Goal: Register for event/course

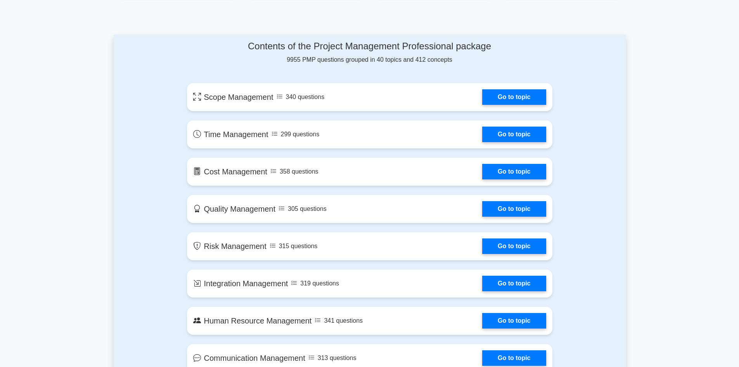
scroll to position [388, 0]
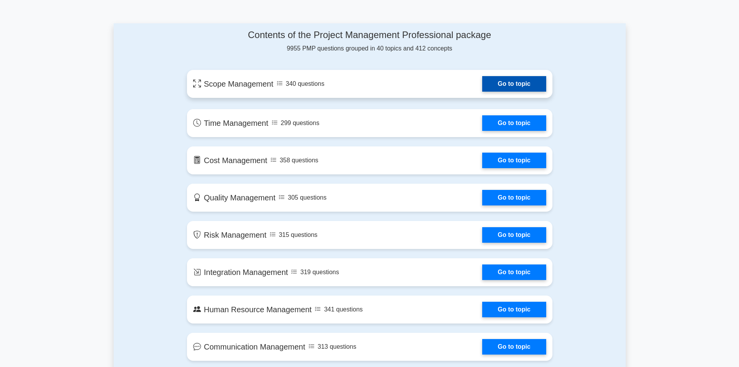
click at [523, 82] on link "Go to topic" at bounding box center [514, 84] width 64 height 16
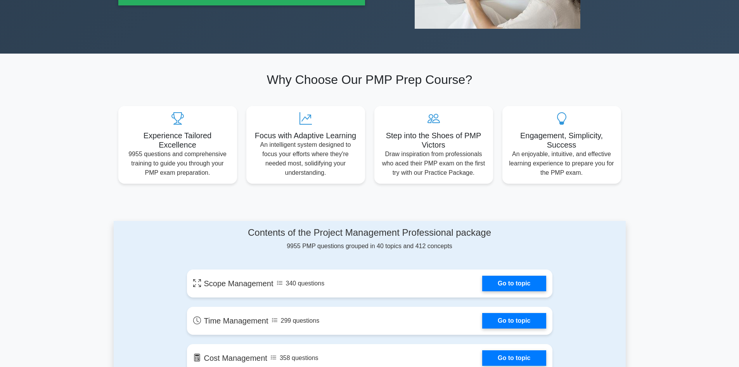
scroll to position [310, 0]
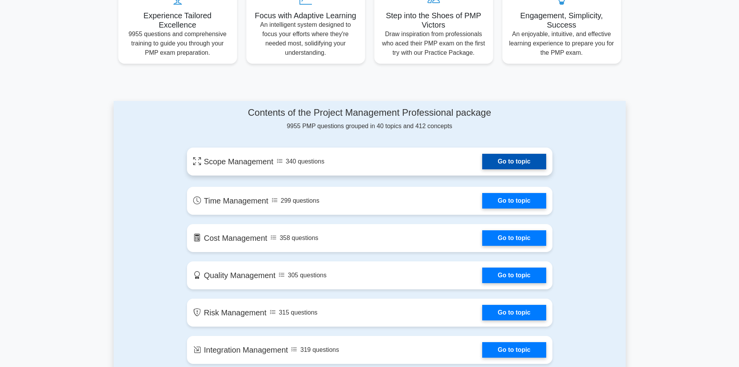
click at [510, 162] on link "Go to topic" at bounding box center [514, 162] width 64 height 16
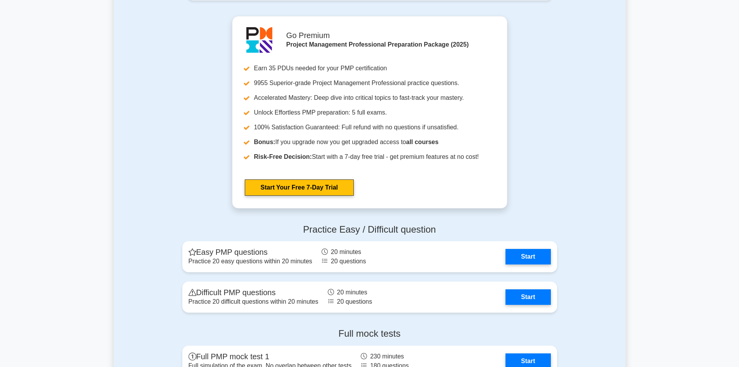
scroll to position [2056, 0]
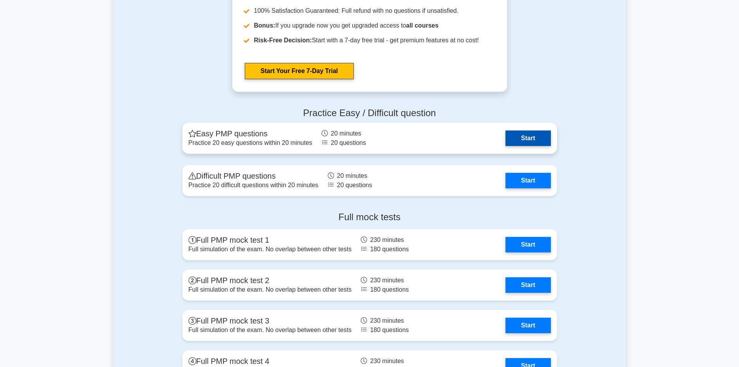
click at [523, 140] on link "Start" at bounding box center [528, 138] width 45 height 16
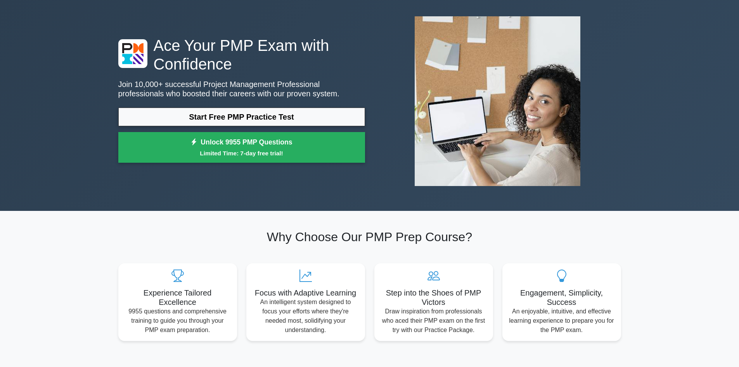
scroll to position [0, 0]
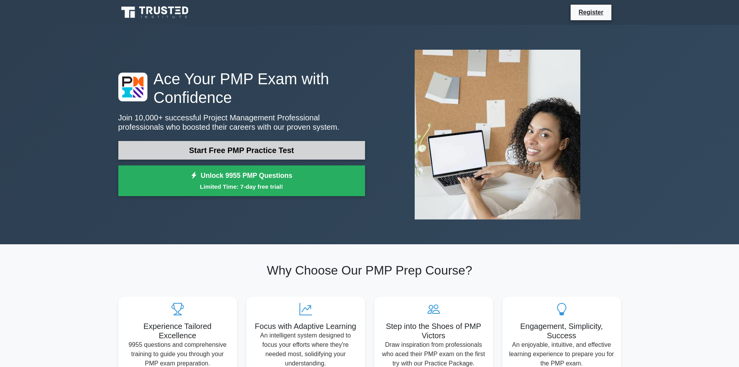
click at [241, 149] on link "Start Free PMP Practice Test" at bounding box center [241, 150] width 247 height 19
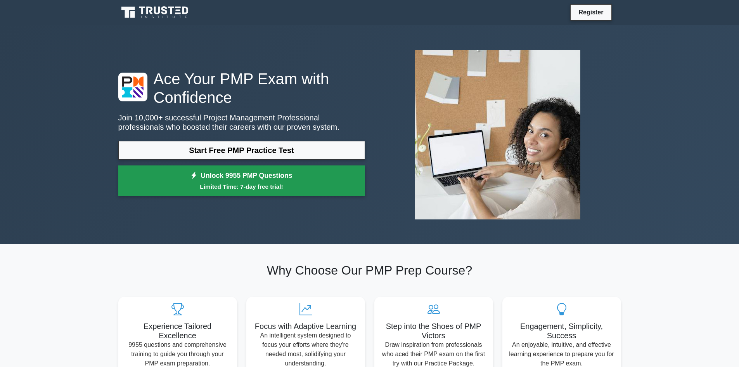
click at [211, 181] on link "Unlock 9955 PMP Questions Limited Time: 7-day free trial!" at bounding box center [241, 180] width 247 height 31
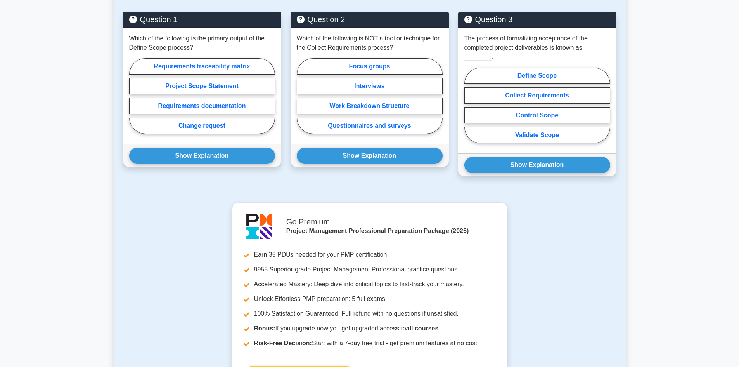
scroll to position [310, 0]
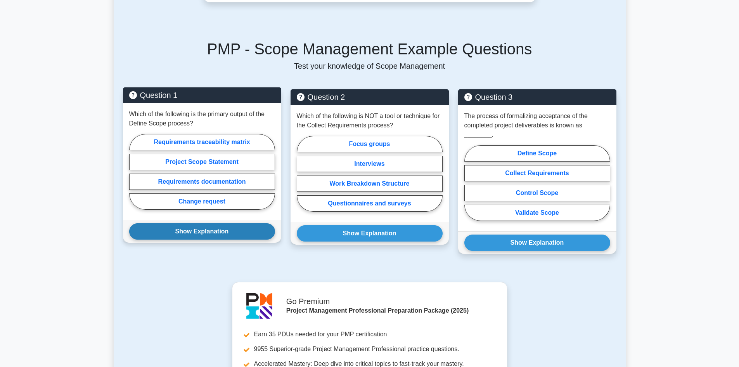
click at [193, 229] on button "Show Explanation" at bounding box center [202, 231] width 146 height 16
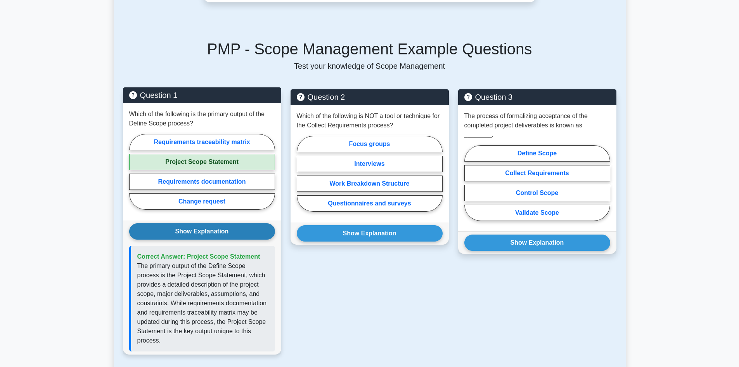
click at [194, 223] on button "Show Explanation" at bounding box center [202, 231] width 146 height 16
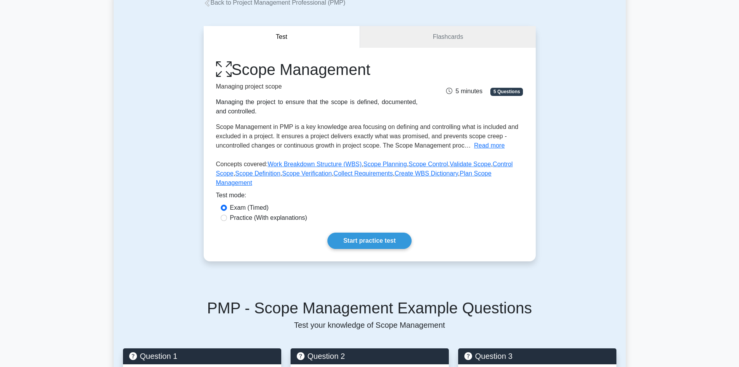
scroll to position [0, 0]
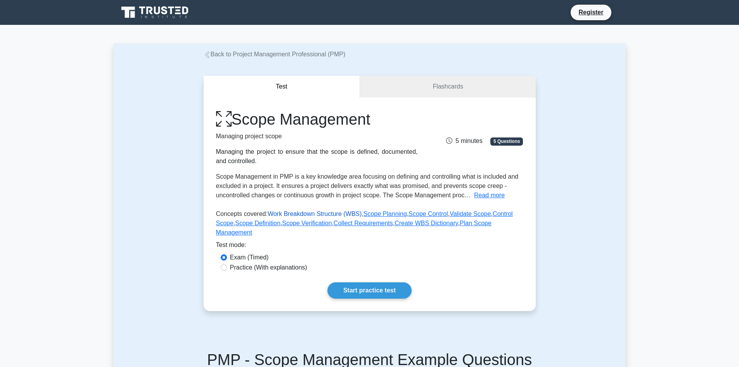
click at [304, 212] on link "Work Breakdown Structure (WBS)" at bounding box center [315, 213] width 94 height 7
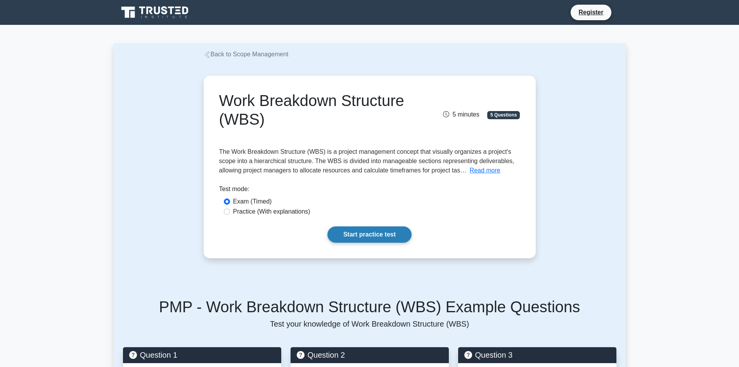
click at [364, 231] on link "Start practice test" at bounding box center [369, 234] width 84 height 16
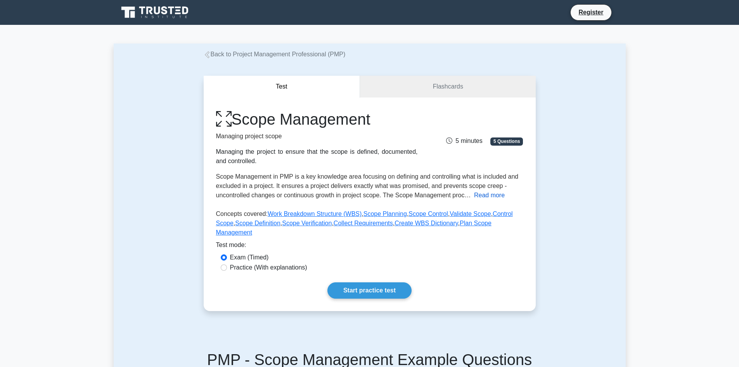
click at [489, 196] on button "Read more" at bounding box center [489, 194] width 31 height 9
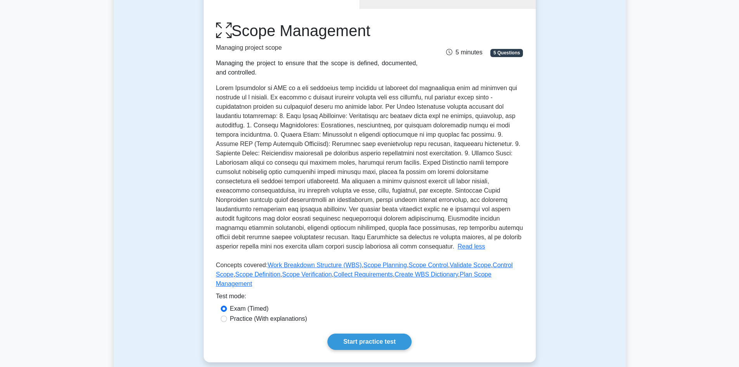
scroll to position [194, 0]
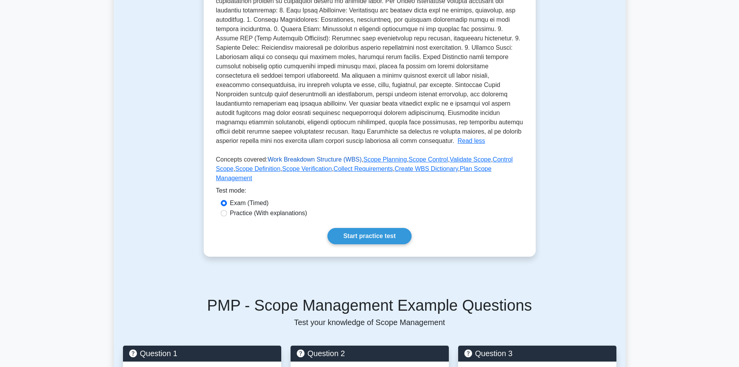
click at [289, 160] on link "Work Breakdown Structure (WBS)" at bounding box center [315, 159] width 94 height 7
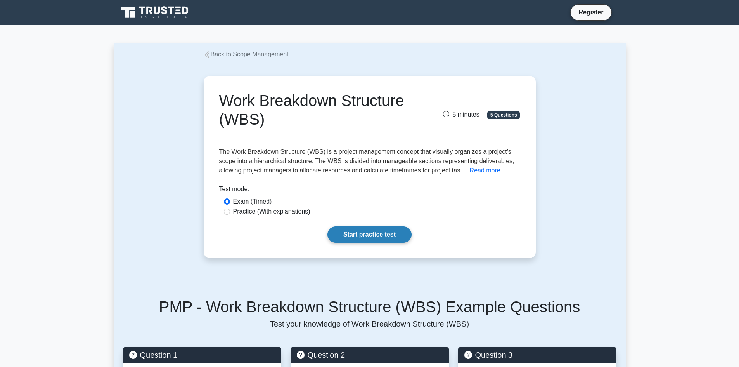
click at [340, 230] on link "Start practice test" at bounding box center [369, 234] width 84 height 16
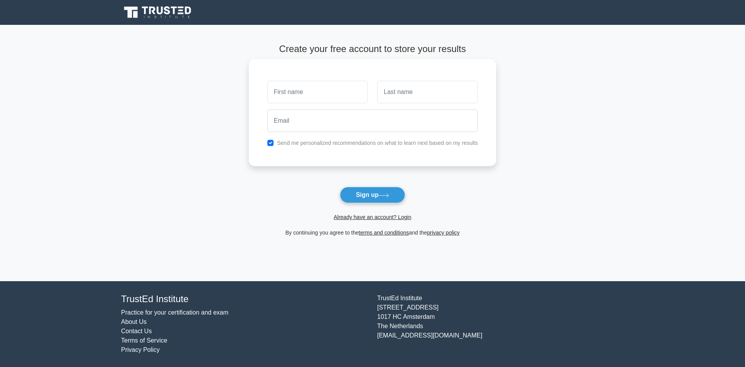
click at [296, 91] on input "text" at bounding box center [317, 92] width 100 height 23
type input "[PERSON_NAME]"
click at [438, 79] on div at bounding box center [427, 92] width 110 height 29
click at [403, 88] on input "text" at bounding box center [427, 92] width 100 height 23
type input "[PERSON_NAME]"
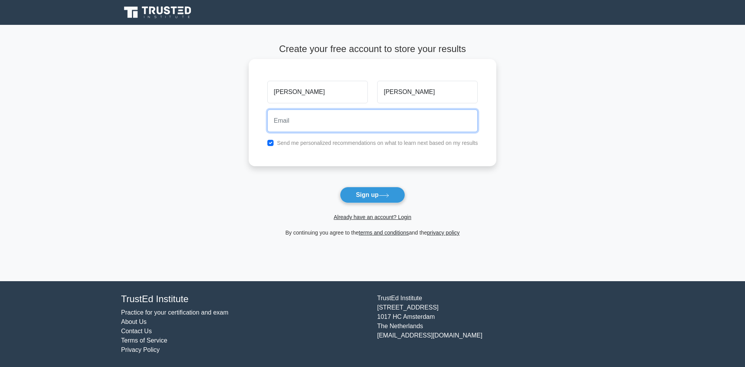
click at [292, 128] on input "email" at bounding box center [372, 120] width 211 height 23
type input "[EMAIL_ADDRESS][DOMAIN_NAME]"
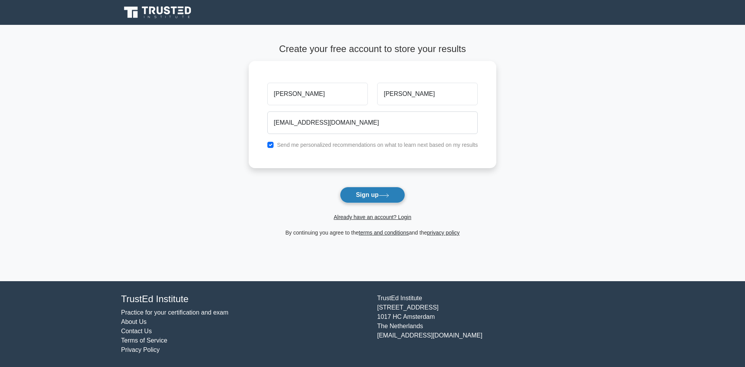
click at [373, 194] on button "Sign up" at bounding box center [372, 195] width 65 height 16
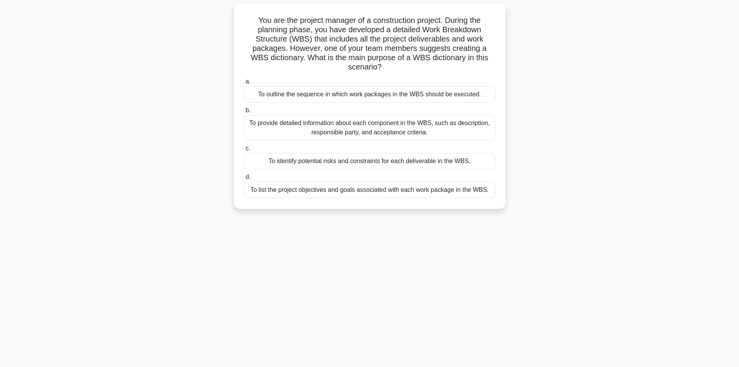
scroll to position [52, 0]
